Goal: Task Accomplishment & Management: Manage account settings

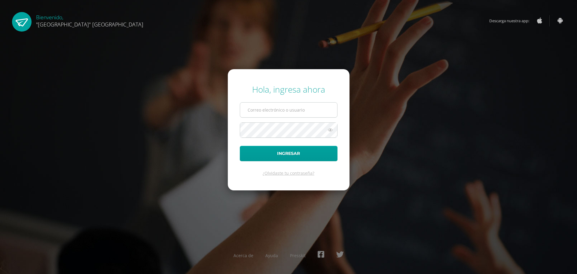
drag, startPoint x: 261, startPoint y: 118, endPoint x: 264, endPoint y: 109, distance: 9.4
click at [261, 118] on form "Hola, ingresa ahora Ingresar ¿Olvidaste tu contraseña?" at bounding box center [289, 129] width 122 height 121
click at [264, 109] on input "text" at bounding box center [288, 110] width 97 height 15
type input "[EMAIL_ADDRESS][DOMAIN_NAME]"
click at [288, 155] on button "Ingresar" at bounding box center [289, 153] width 98 height 15
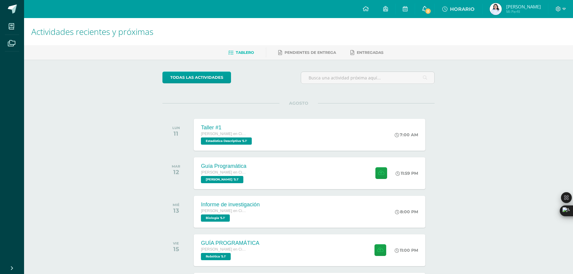
click at [432, 12] on link "2" at bounding box center [424, 9] width 19 height 18
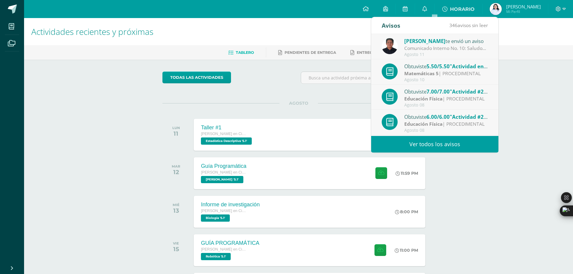
click at [476, 49] on div "Comunicado Interno No. 10: Saludos Cordiales, Por este medio se hace notificaci…" at bounding box center [446, 48] width 84 height 7
